Goal: Check status: Check status

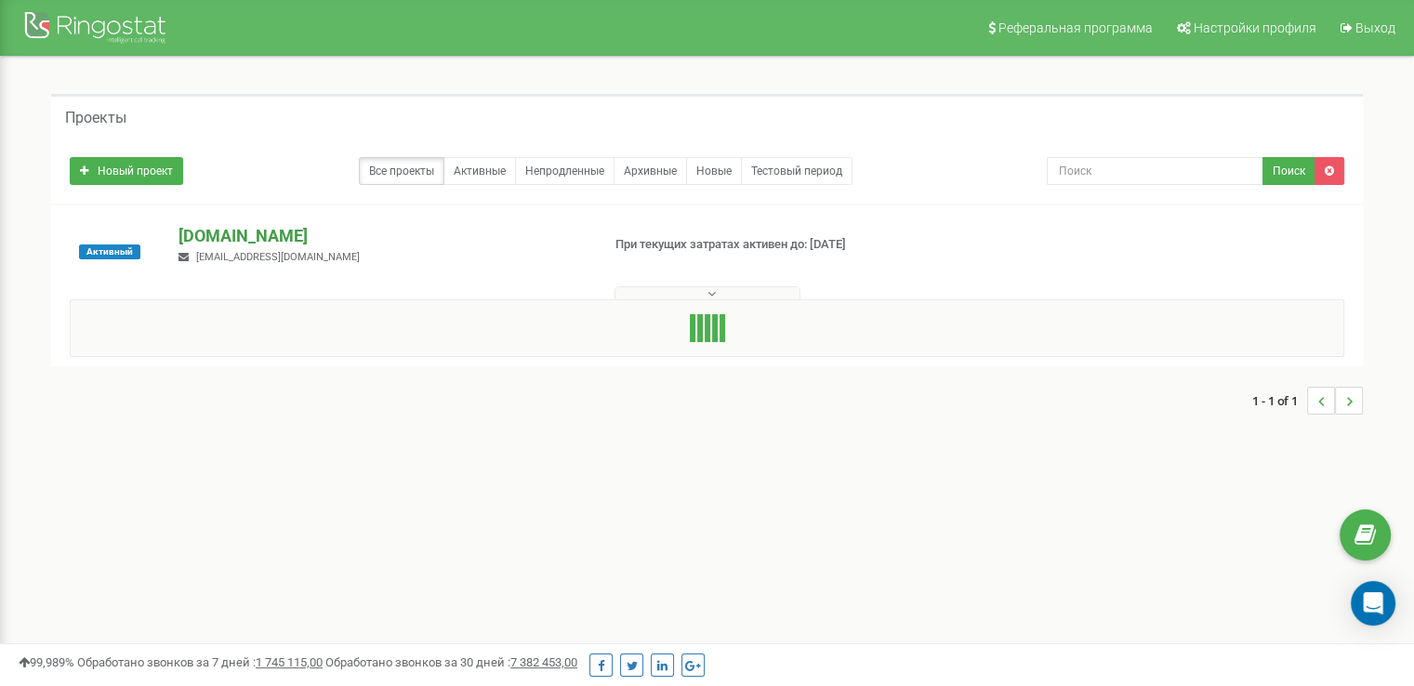
drag, startPoint x: 593, startPoint y: 188, endPoint x: 569, endPoint y: 228, distance: 46.7
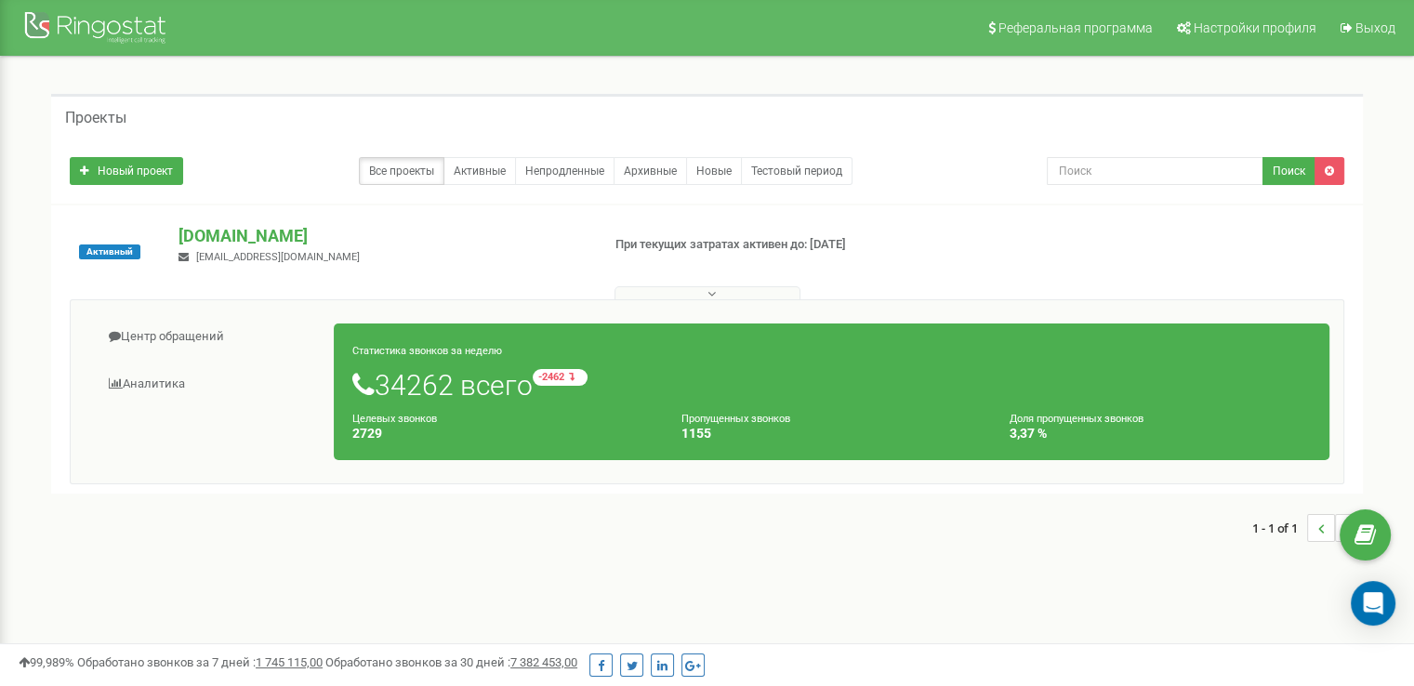
drag, startPoint x: 569, startPoint y: 228, endPoint x: 508, endPoint y: 270, distance: 73.5
click at [508, 270] on div "Активный [DOMAIN_NAME] [EMAIL_ADDRESS][DOMAIN_NAME] При текущих затратах активе…" at bounding box center [707, 261] width 1302 height 74
click at [207, 351] on link "Центр обращений" at bounding box center [210, 337] width 250 height 46
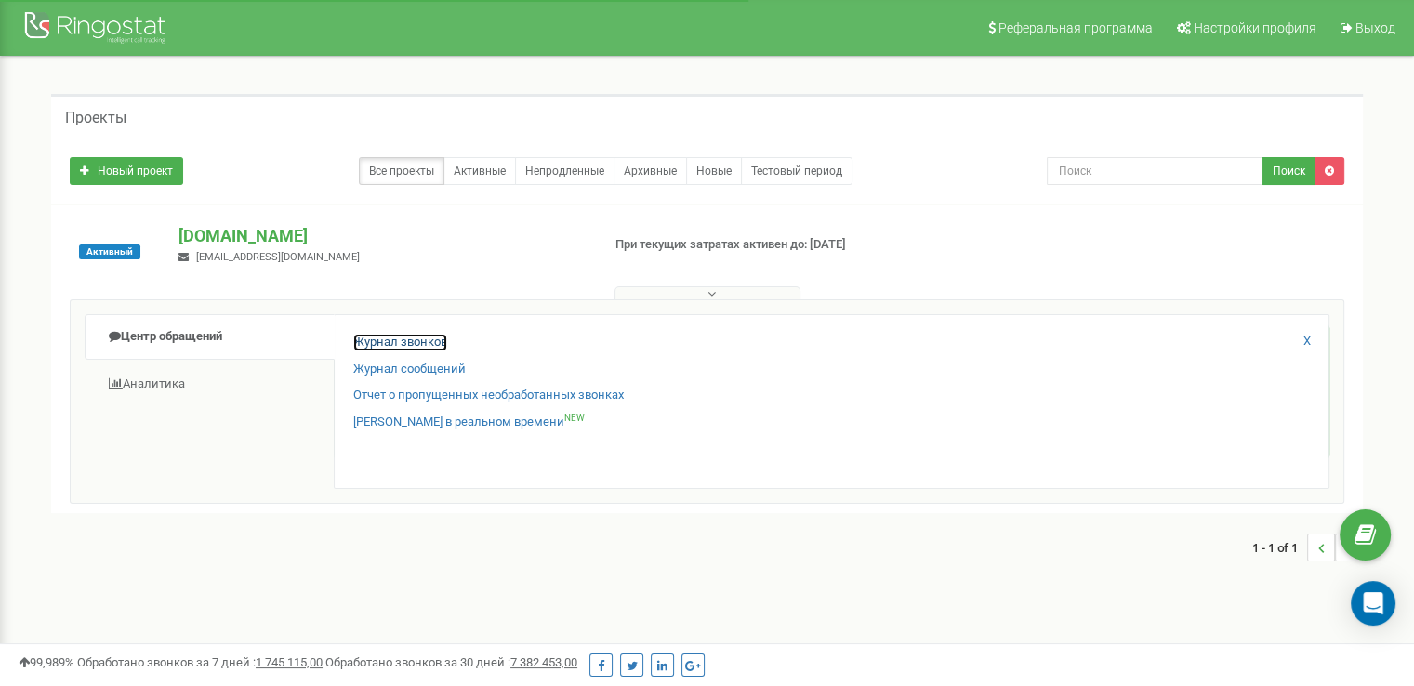
click at [397, 343] on link "Журнал звонков" at bounding box center [400, 343] width 94 height 18
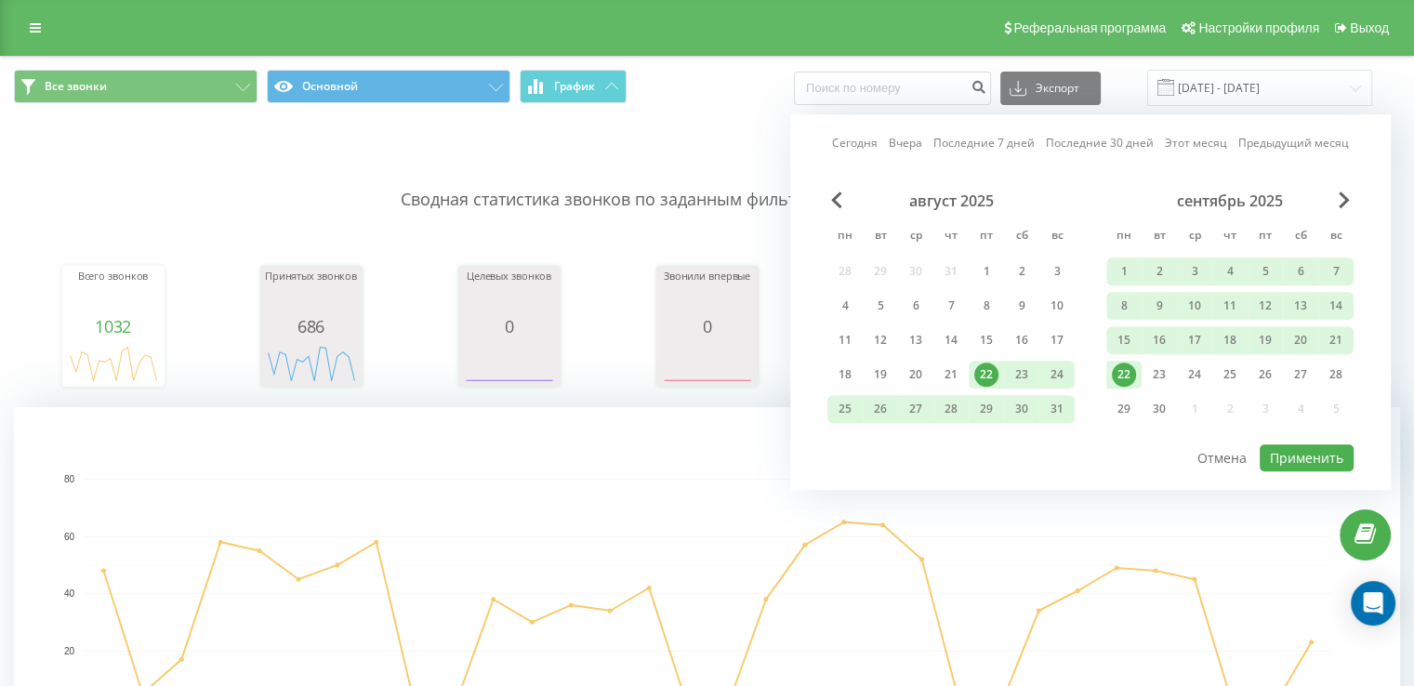
click at [1111, 375] on div "22" at bounding box center [1123, 375] width 35 height 28
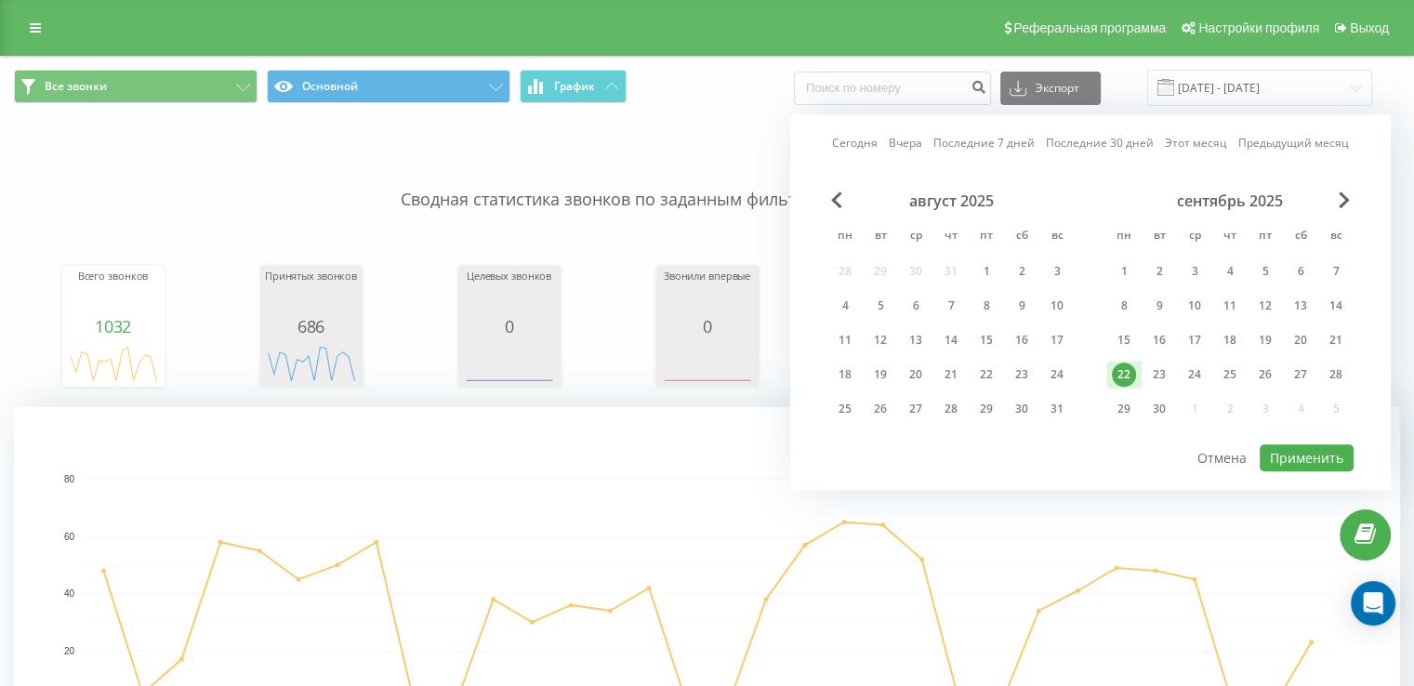
click at [1335, 473] on div "Сегодня Вчера Последние 7 дней Последние 30 дней Этот месяц Предыдущий месяц ав…" at bounding box center [1090, 302] width 600 height 376
click at [1332, 466] on button "Применить" at bounding box center [1307, 457] width 94 height 27
type input "[DATE] - [DATE]"
